Goal: Transaction & Acquisition: Book appointment/travel/reservation

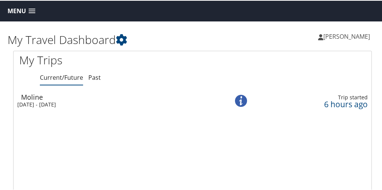
click at [32, 9] on span at bounding box center [32, 10] width 7 height 5
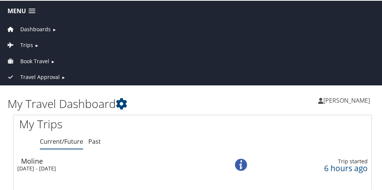
click at [43, 61] on span "Book Travel" at bounding box center [34, 60] width 29 height 8
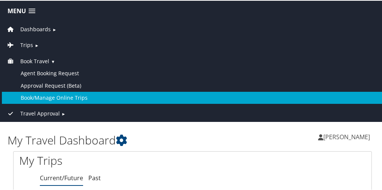
click at [56, 94] on link "Book/Manage Online Trips" at bounding box center [193, 97] width 382 height 12
